Goal: Information Seeking & Learning: Learn about a topic

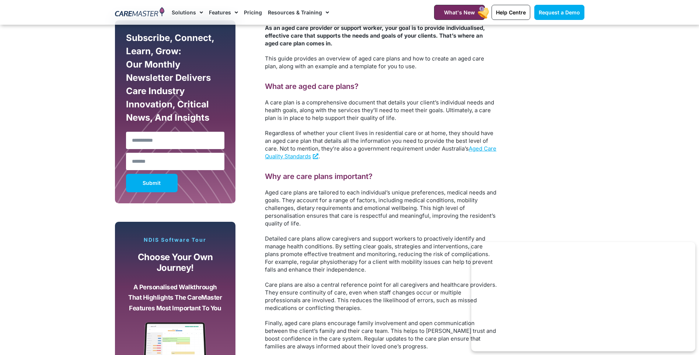
scroll to position [442, 0]
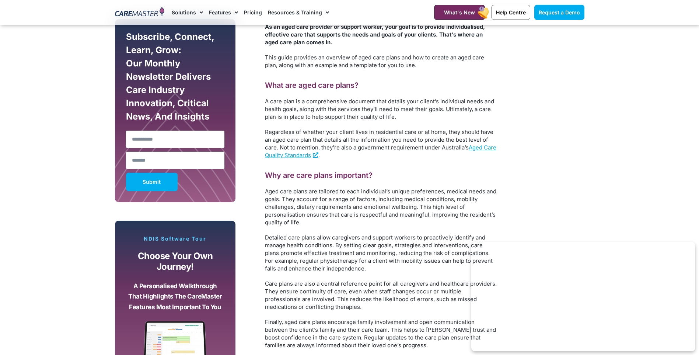
click at [404, 176] on h2 "Why are care plans important?" at bounding box center [381, 175] width 232 height 10
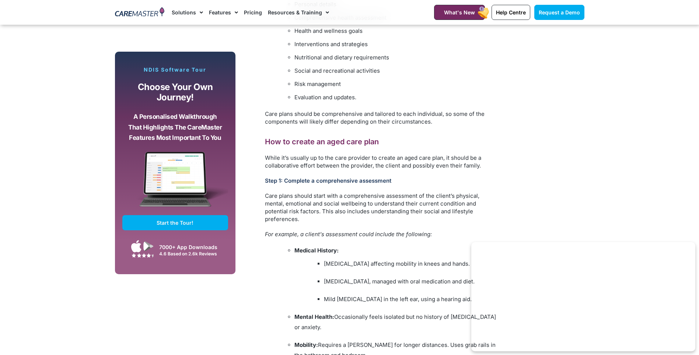
scroll to position [848, 0]
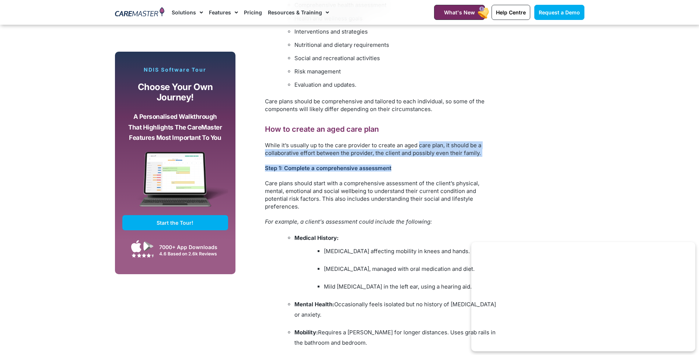
drag, startPoint x: 419, startPoint y: 146, endPoint x: 456, endPoint y: 157, distance: 39.1
copy div "care plan, it should be a collaborative effort between the provider, the client…"
click at [390, 168] on h3 "Step 1: Complete a comprehensive assessment" at bounding box center [381, 167] width 232 height 7
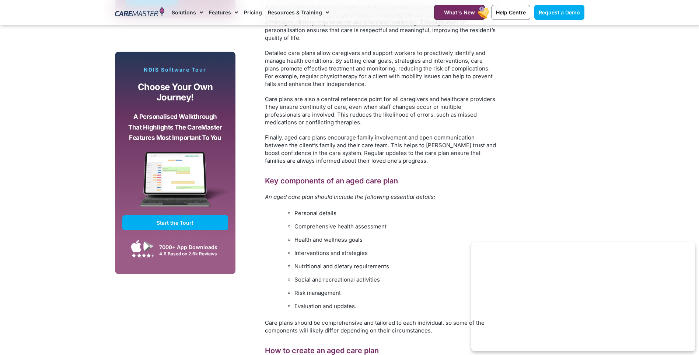
scroll to position [590, 0]
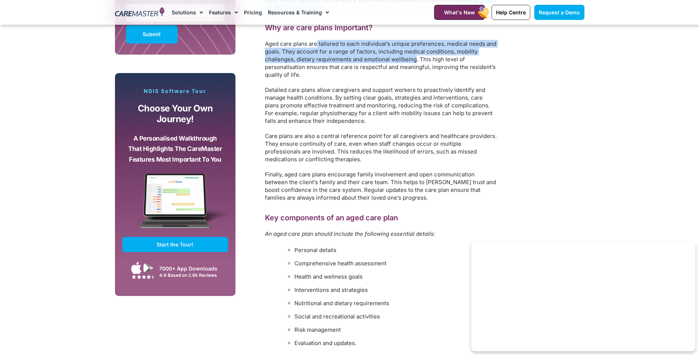
drag, startPoint x: 321, startPoint y: 43, endPoint x: 416, endPoint y: 56, distance: 95.5
click at [416, 56] on p "Aged care plans are tailored to each individual’s unique preferences, medical n…" at bounding box center [381, 59] width 232 height 39
copy p "tailored to each individual’s unique preferences, medical needs and goals. They…"
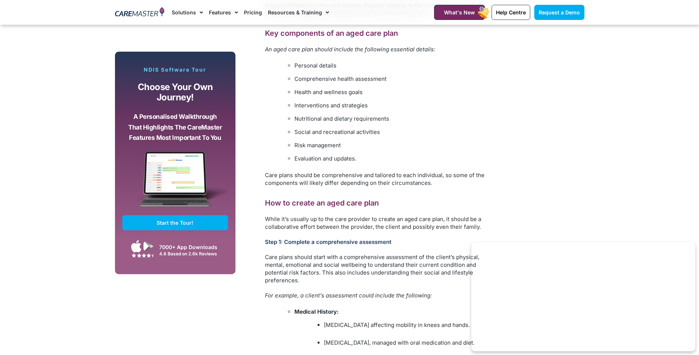
scroll to position [737, 0]
